Goal: Information Seeking & Learning: Learn about a topic

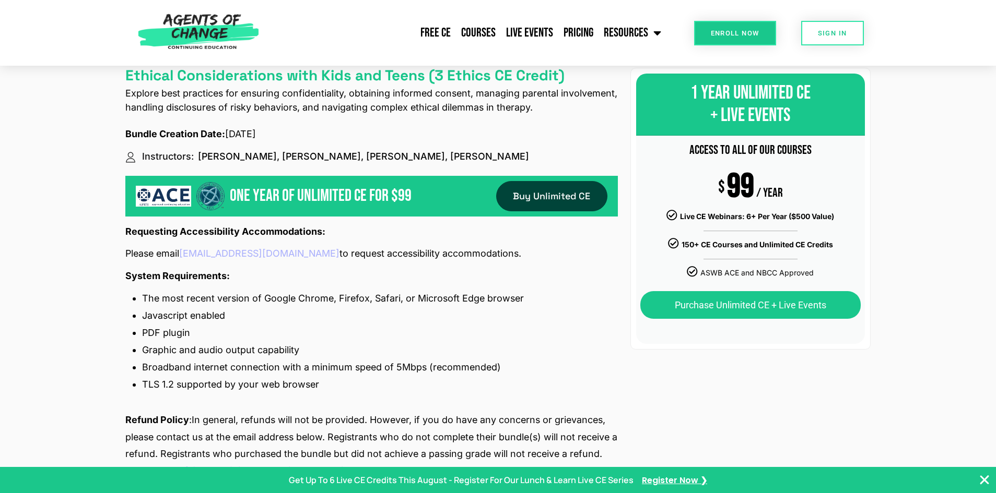
scroll to position [1572, 0]
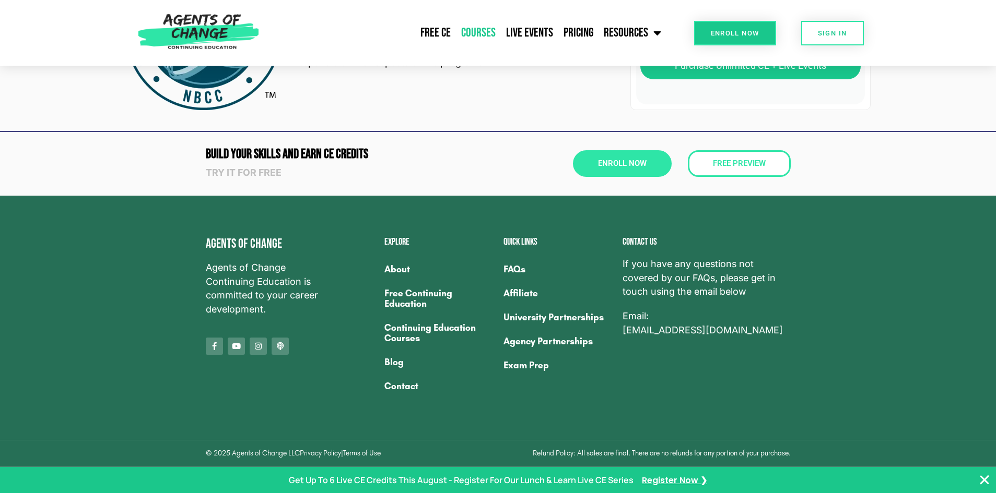
click at [480, 31] on link "Courses" at bounding box center [478, 33] width 45 height 26
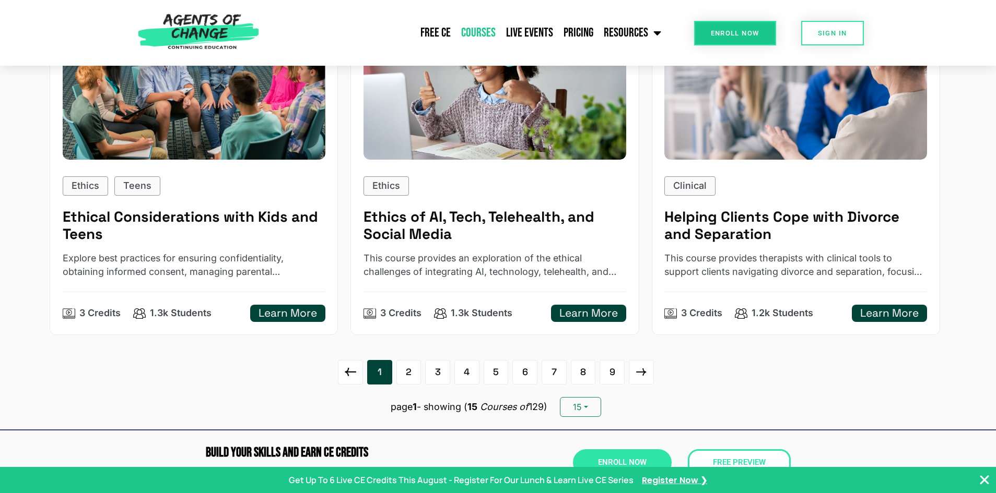
scroll to position [1585, 0]
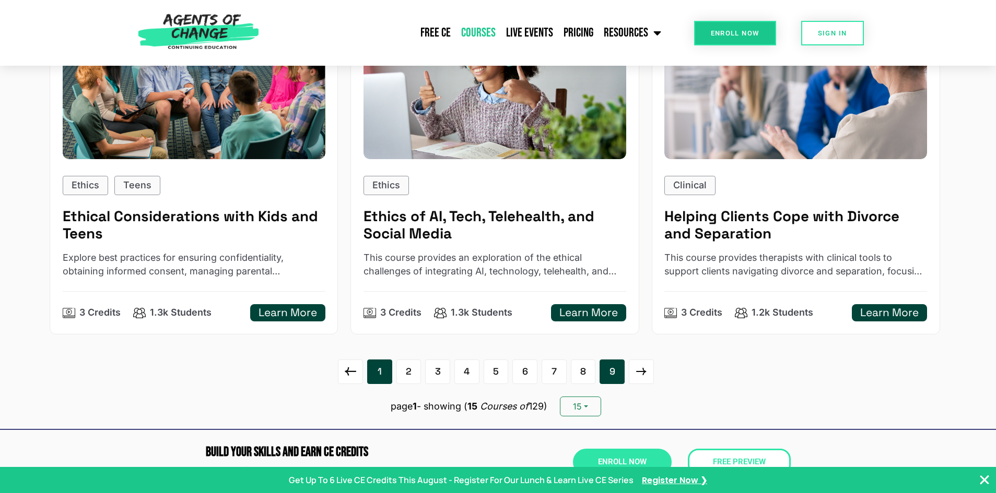
click at [623, 369] on link "9" at bounding box center [611, 372] width 25 height 25
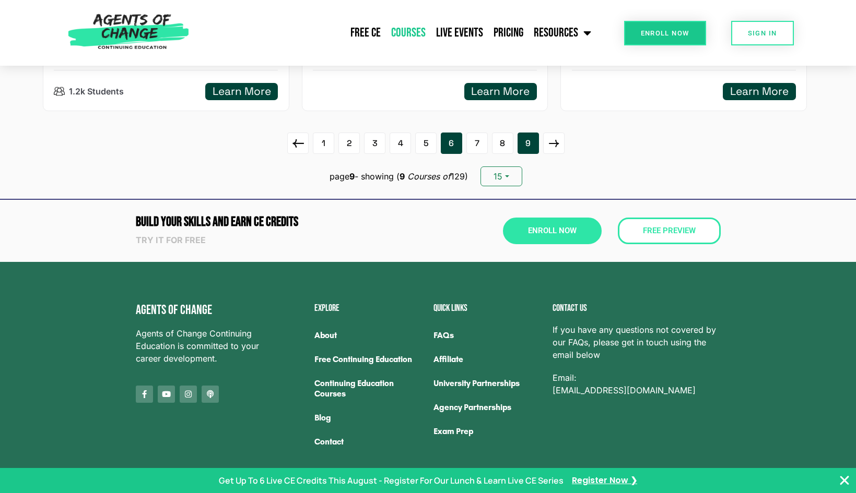
scroll to position [1063, 0]
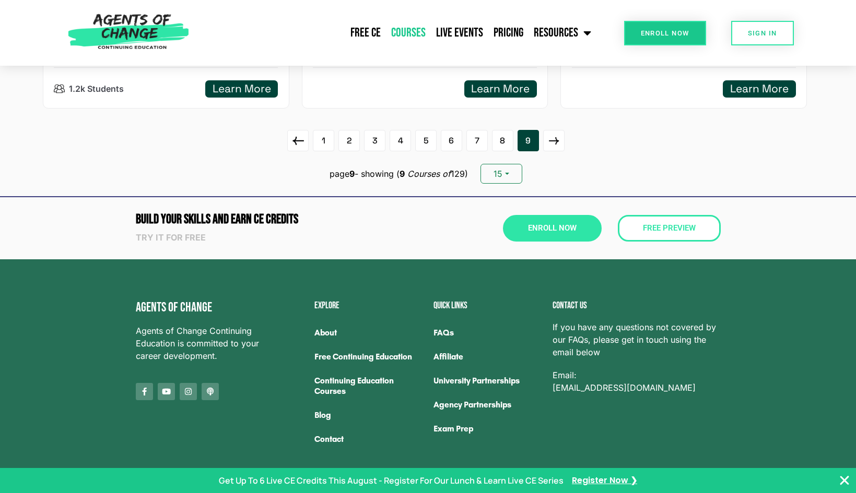
click at [164, 37] on img at bounding box center [129, 33] width 132 height 66
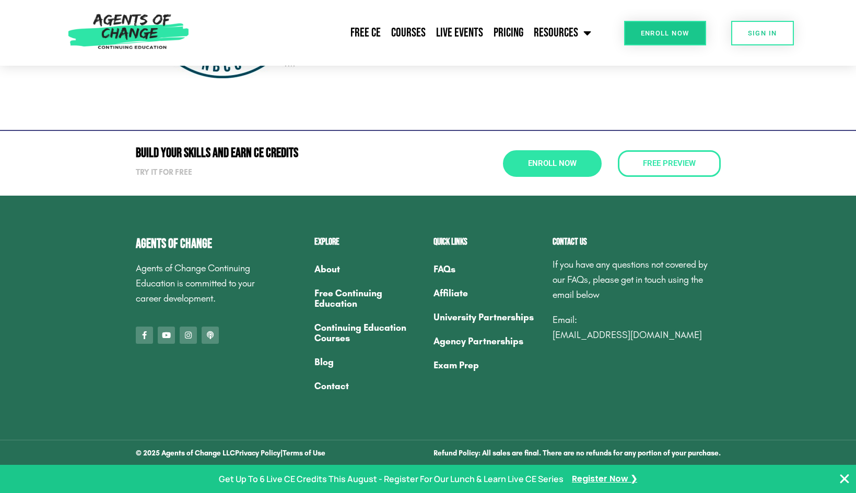
click at [467, 375] on link "Exam Prep" at bounding box center [487, 365] width 109 height 24
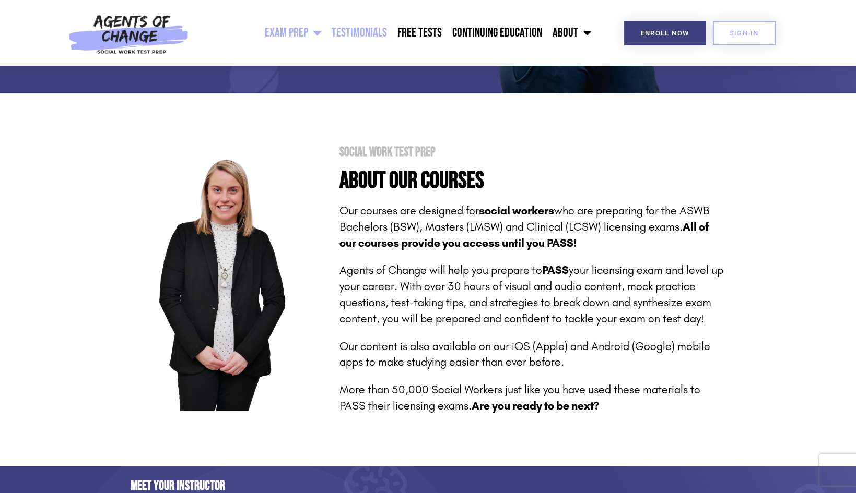
scroll to position [364, 0]
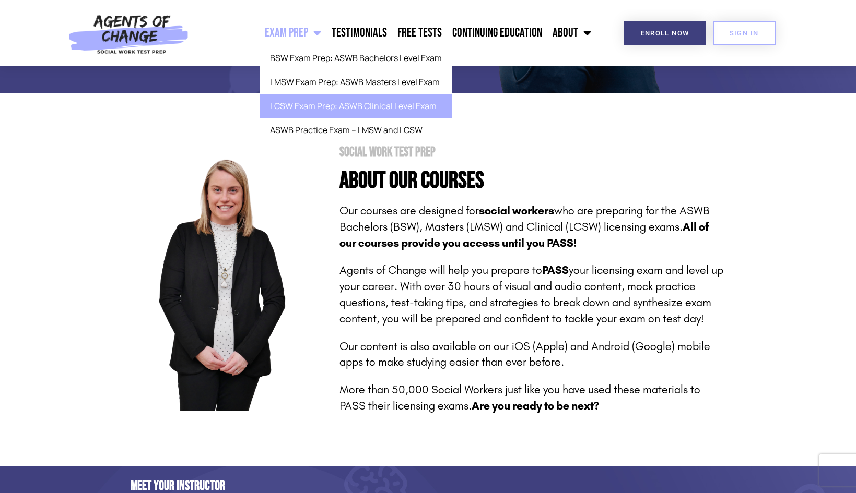
click at [336, 103] on link "LCSW Exam Prep: ASWB Clinical Level Exam" at bounding box center [355, 106] width 193 height 24
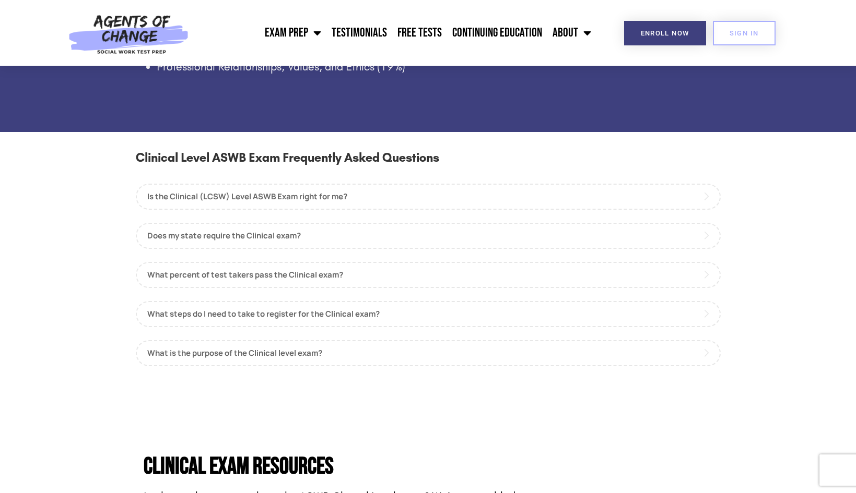
scroll to position [864, 0]
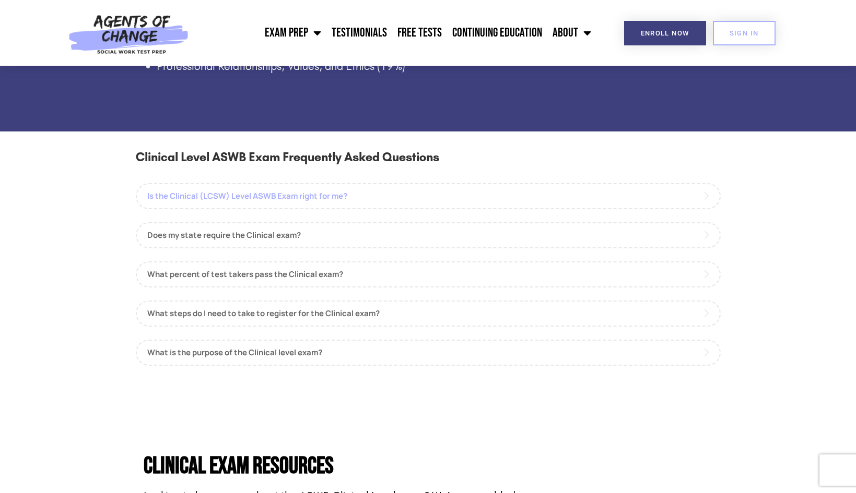
click at [231, 200] on link "Is the Clinical (LCSW) Level ASWB Exam right for me?" at bounding box center [428, 196] width 585 height 26
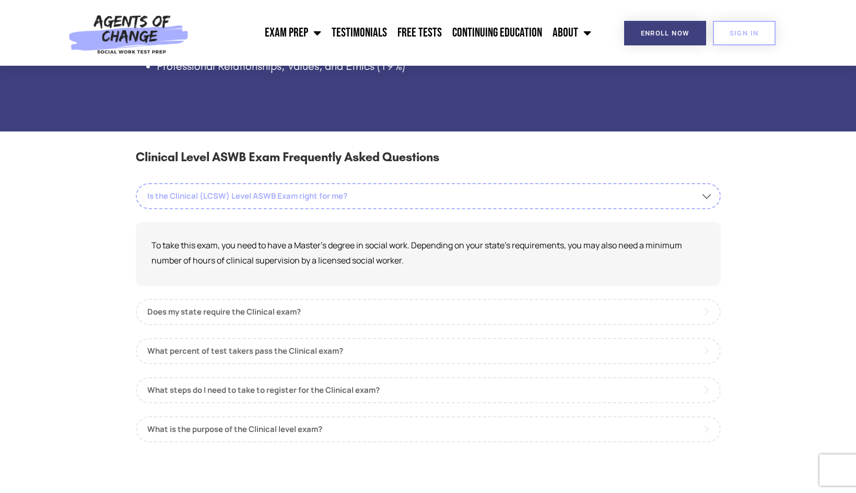
click at [231, 200] on link "Is the Clinical (LCSW) Level ASWB Exam right for me?" at bounding box center [428, 196] width 585 height 26
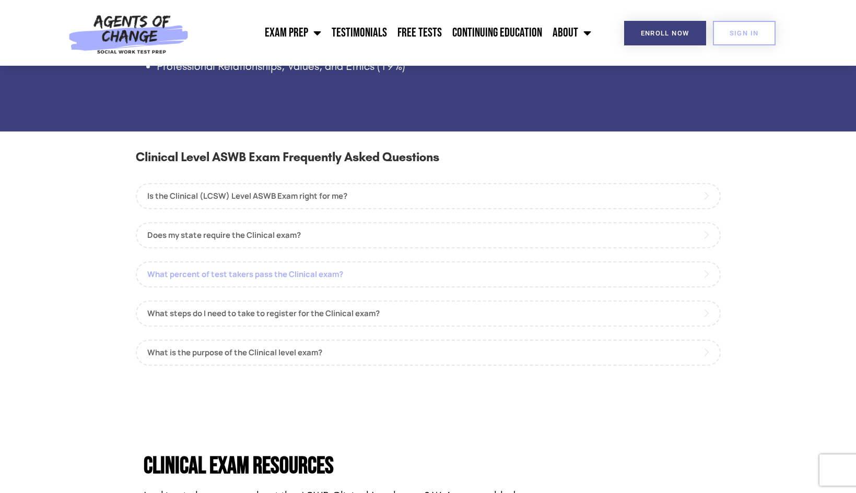
click at [258, 283] on link "What percent of test takers pass the Clinical exam?" at bounding box center [428, 275] width 585 height 26
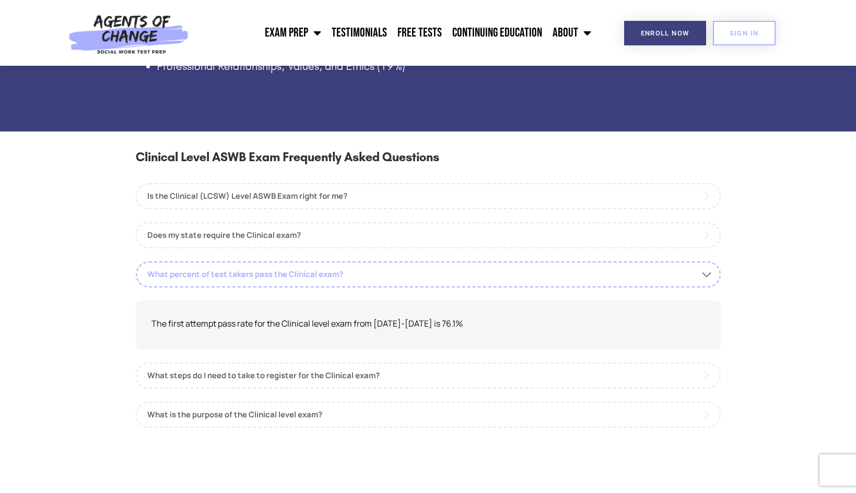
click at [258, 283] on link "What percent of test takers pass the Clinical exam?" at bounding box center [428, 275] width 585 height 26
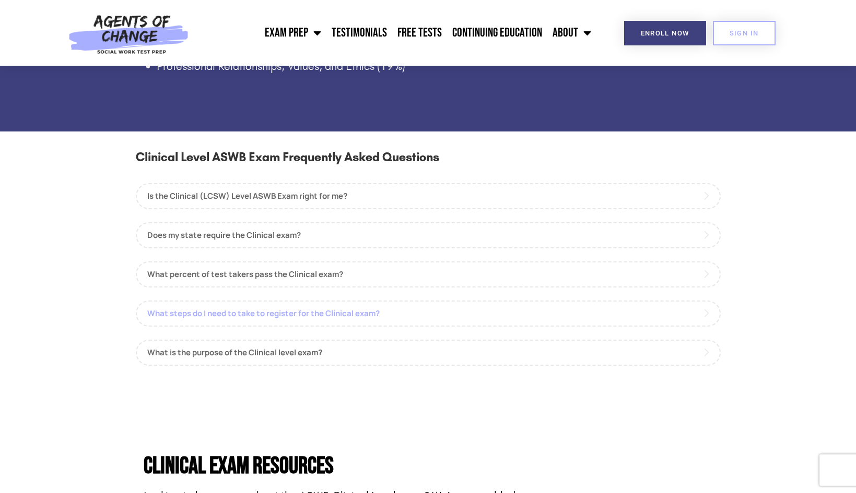
click at [263, 306] on link "What steps do I need to take to register for the Clinical exam?" at bounding box center [428, 314] width 585 height 26
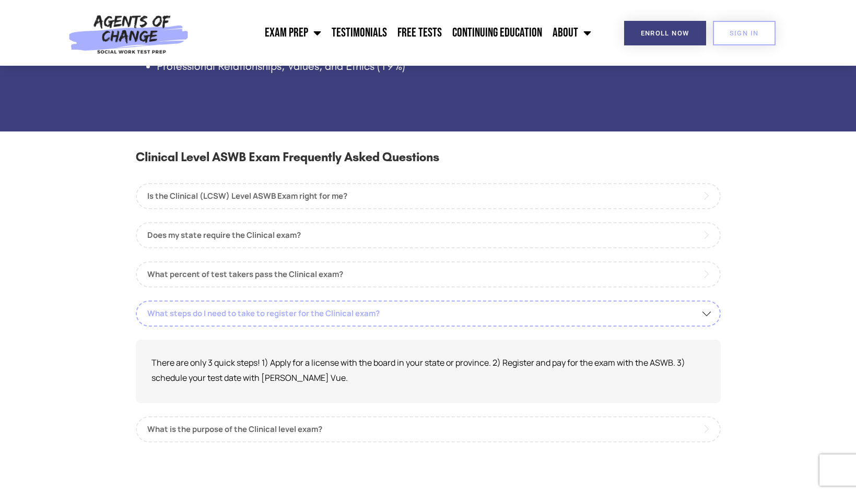
click at [263, 306] on link "What steps do I need to take to register for the Clinical exam?" at bounding box center [428, 314] width 585 height 26
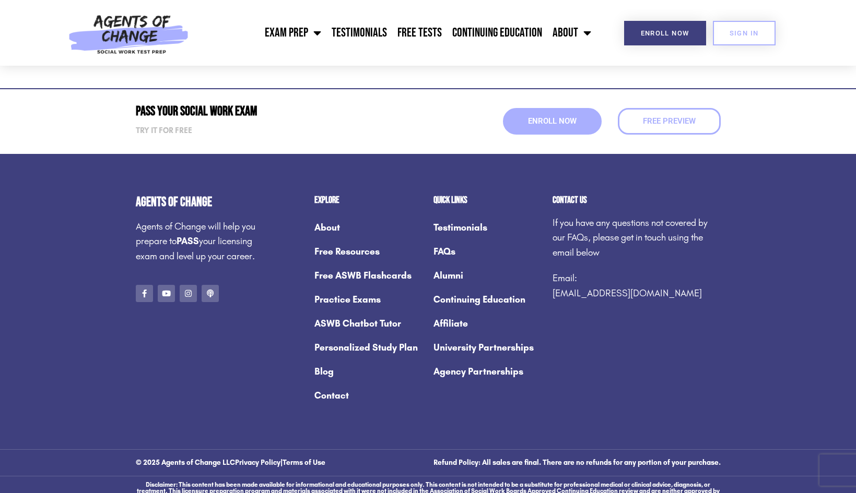
scroll to position [3907, 0]
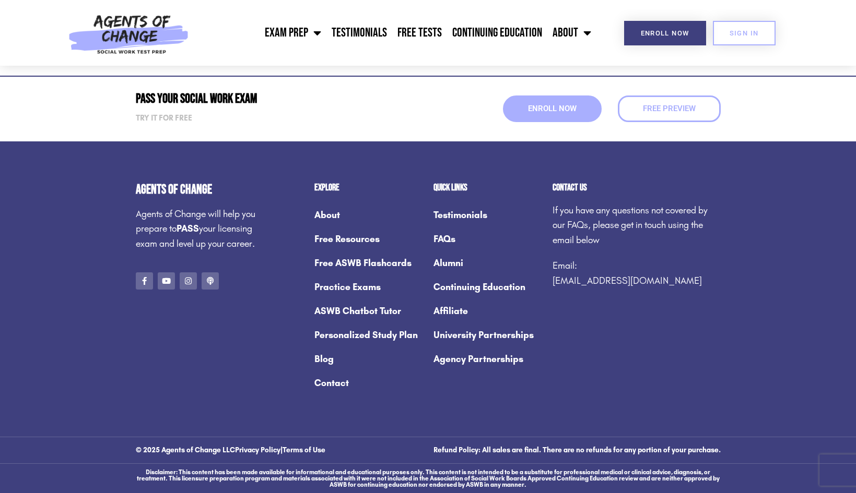
click at [335, 337] on link "Personalized Study Plan" at bounding box center [368, 335] width 109 height 24
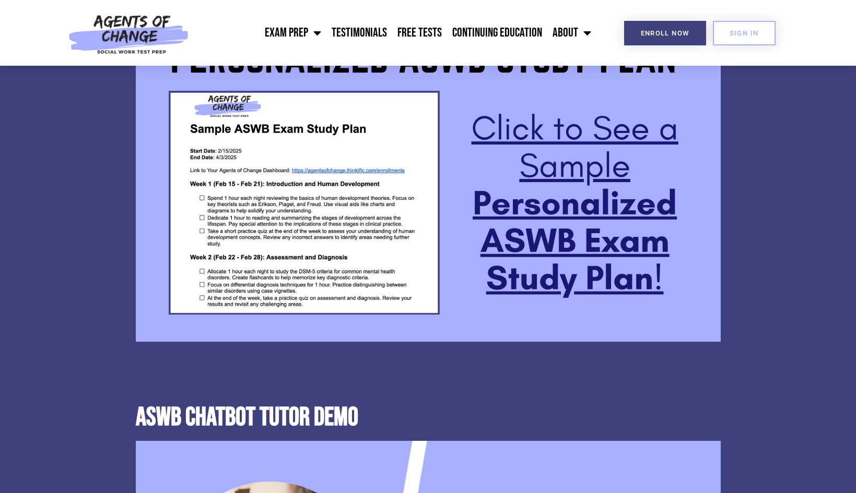
scroll to position [902, 0]
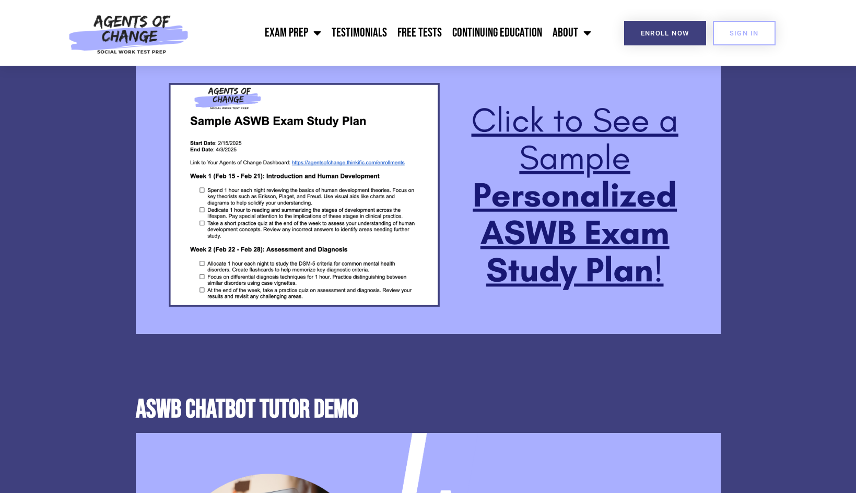
click at [569, 173] on img at bounding box center [428, 169] width 585 height 329
